Goal: Check status: Check status

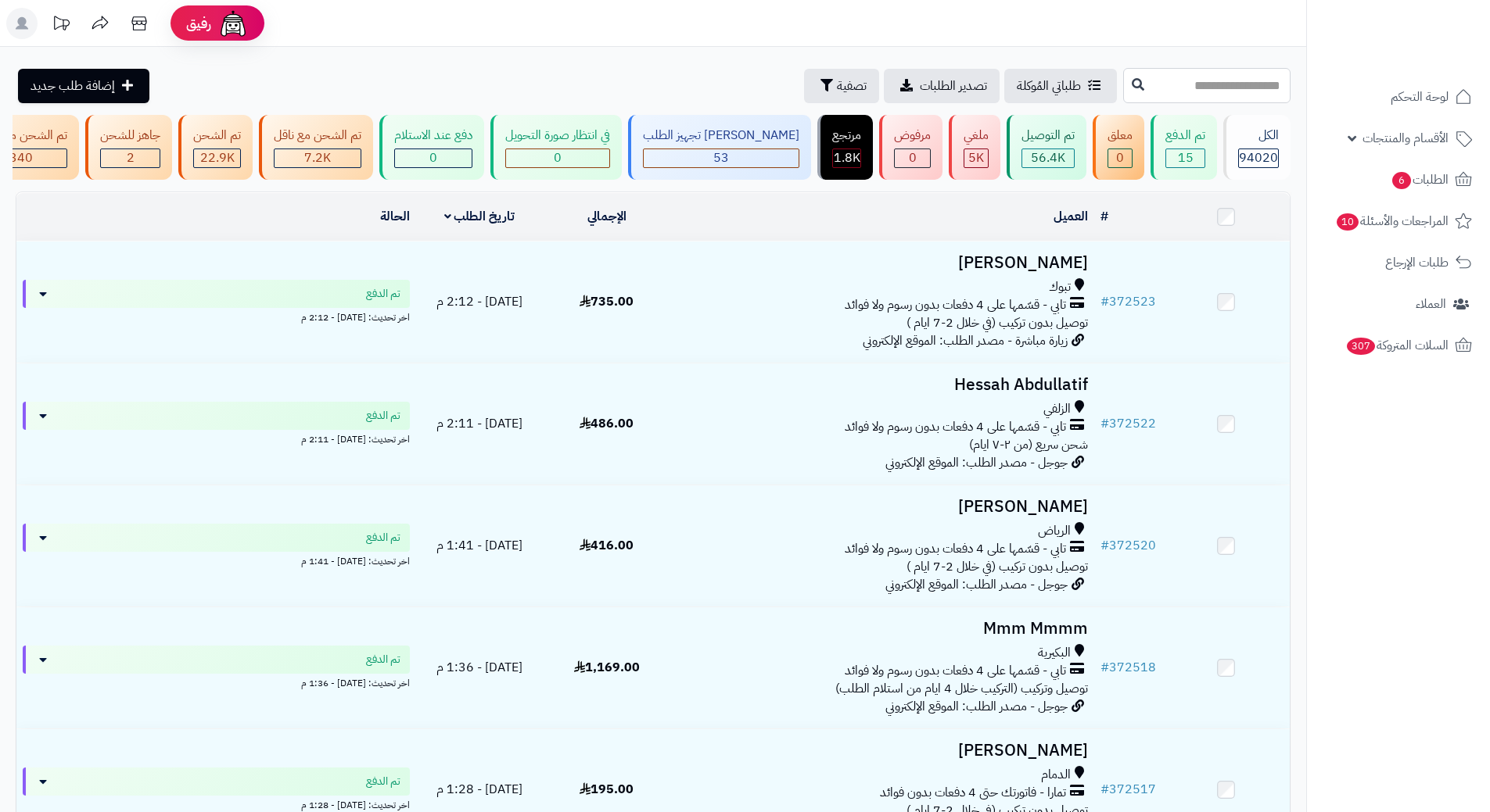
click at [1123, 94] on input "text" at bounding box center [1207, 86] width 168 height 35
type input "******"
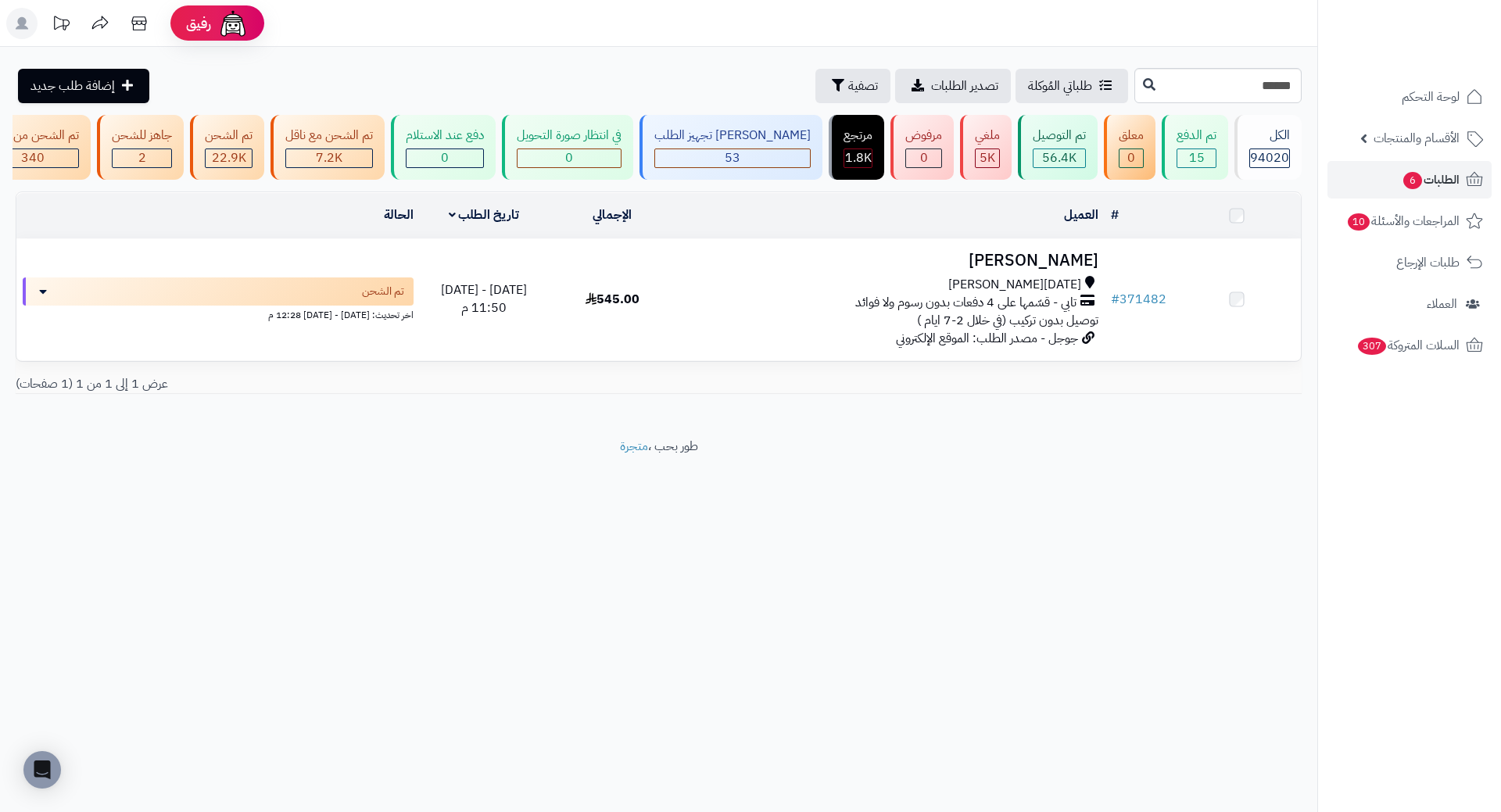
click at [1078, 266] on h3 "لطيفة سعد" at bounding box center [891, 260] width 415 height 18
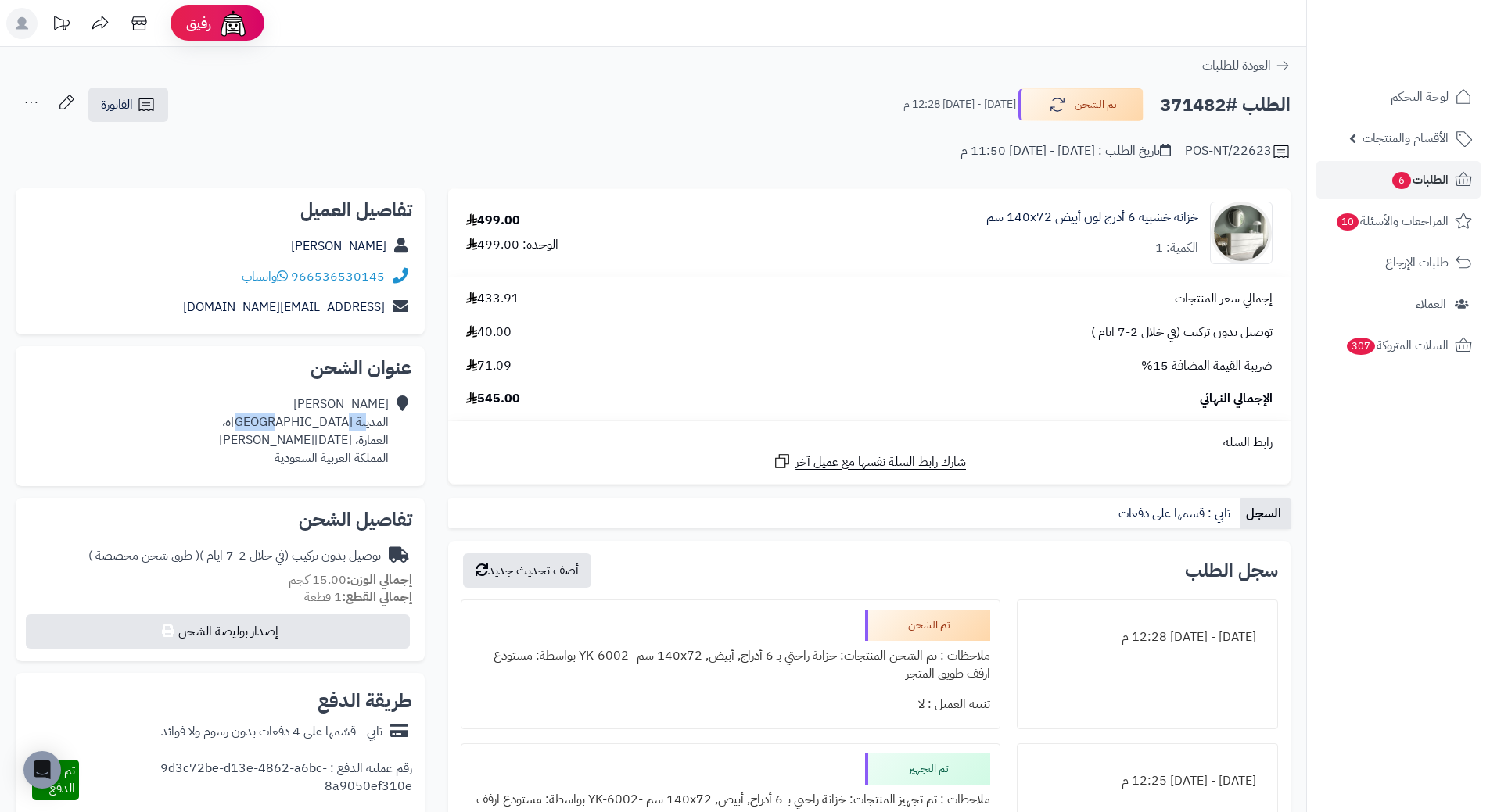
drag, startPoint x: 368, startPoint y: 419, endPoint x: 329, endPoint y: 426, distance: 39.6
click at [329, 426] on div "لطيفة سعد المدينة المنوره، العمارة، خميس مشيط المملكة العربية السعودية" at bounding box center [303, 431] width 169 height 71
drag, startPoint x: 380, startPoint y: 427, endPoint x: 356, endPoint y: 427, distance: 24.0
click at [356, 427] on div "لطيفة سعد المدينة المنوره، العمارة، خميس مشيط المملكة العربية السعودية" at bounding box center [303, 431] width 169 height 71
click at [331, 444] on div "لطيفة سعد المدينة المنوره، العمارة، خميس مشيط المملكة العربية السعودية" at bounding box center [303, 431] width 169 height 71
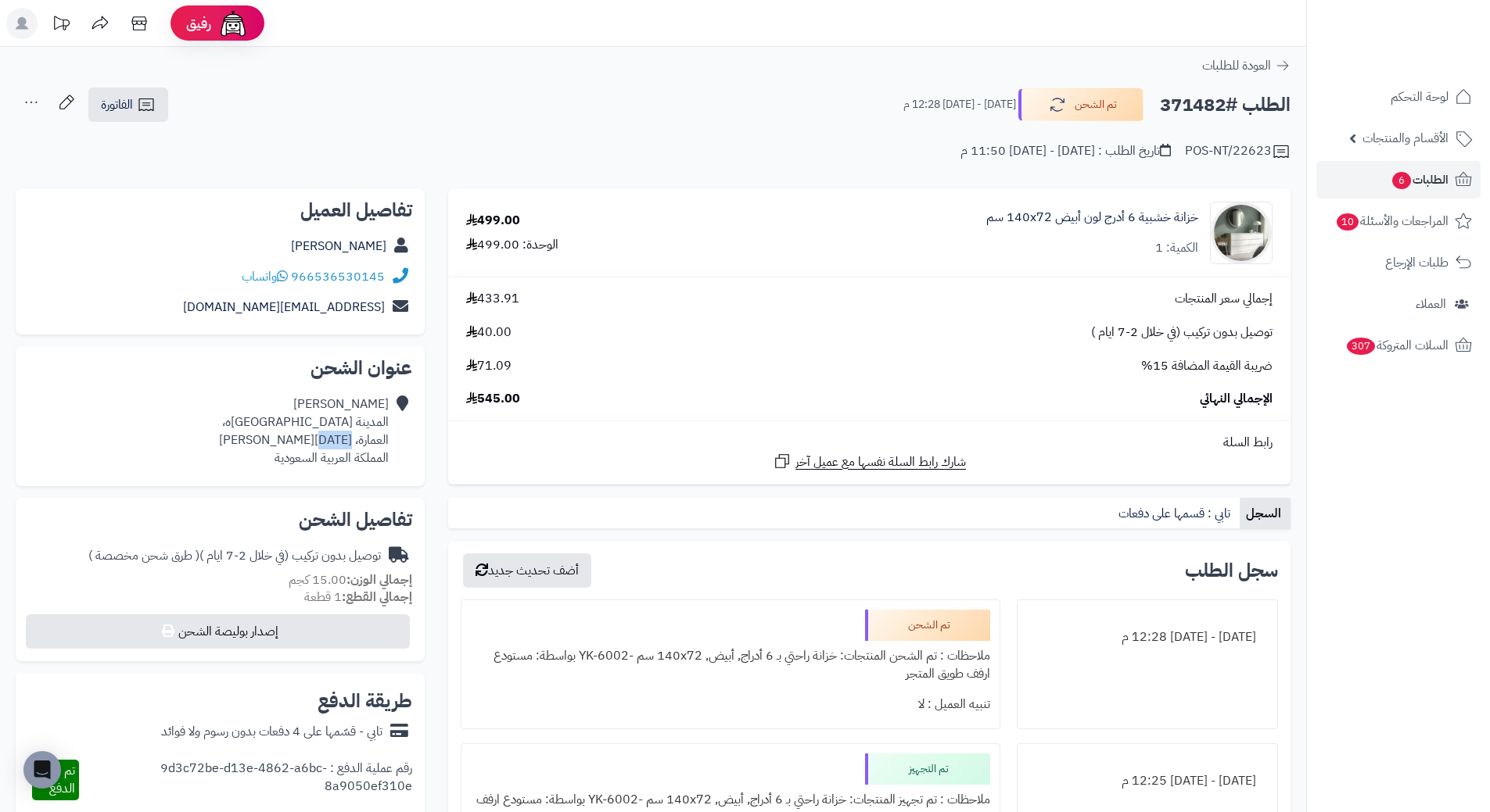
click at [330, 444] on div "لطيفة سعد المدينة المنوره، العمارة، خميس مشيط المملكة العربية السعودية" at bounding box center [303, 431] width 169 height 71
click at [365, 419] on div "لطيفة سعد المدينة المنوره، العمارة، خميس مشيط المملكة العربية السعودية" at bounding box center [303, 431] width 169 height 71
click at [369, 401] on div "لطيفة سعد المدينة المنوره، العمارة، خميس مشيط المملكة العربية السعودية" at bounding box center [303, 431] width 169 height 71
click at [361, 418] on div "لطيفة سعد المدينة المنوره، العمارة، خميس مشيط المملكة العربية السعودية" at bounding box center [303, 431] width 169 height 71
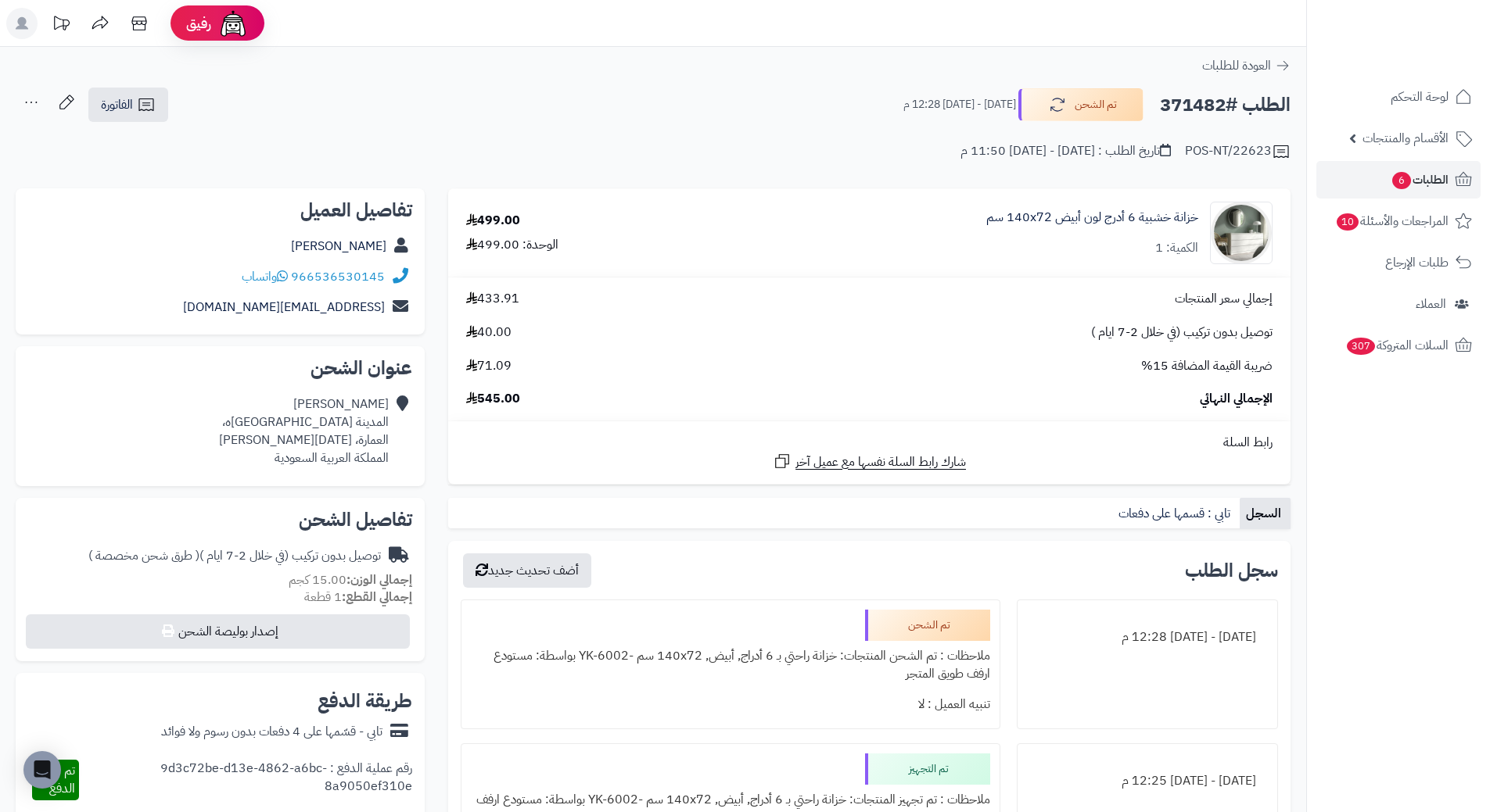
click at [354, 420] on div "لطيفة سعد المدينة المنوره، العمارة، خميس مشيط المملكة العربية السعودية" at bounding box center [303, 431] width 169 height 71
click at [356, 425] on div "لطيفة سعد المدينة المنوره، العمارة، خميس مشيط المملكة العربية السعودية" at bounding box center [303, 431] width 169 height 71
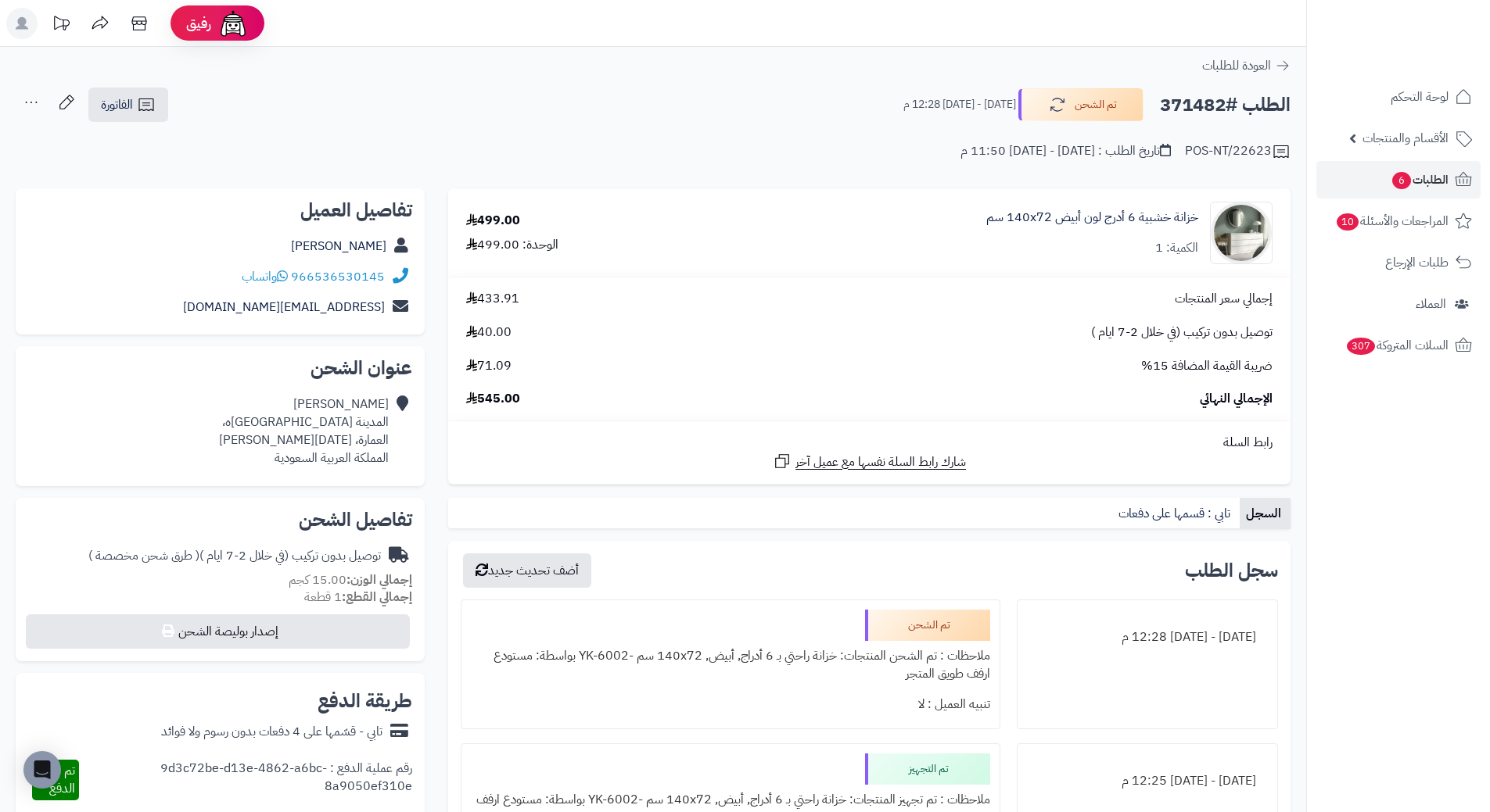
click at [336, 440] on div "لطيفة سعد المدينة المنوره، العمارة، خميس مشيط المملكة العربية السعودية" at bounding box center [303, 431] width 169 height 71
